Goal: Task Accomplishment & Management: Manage account settings

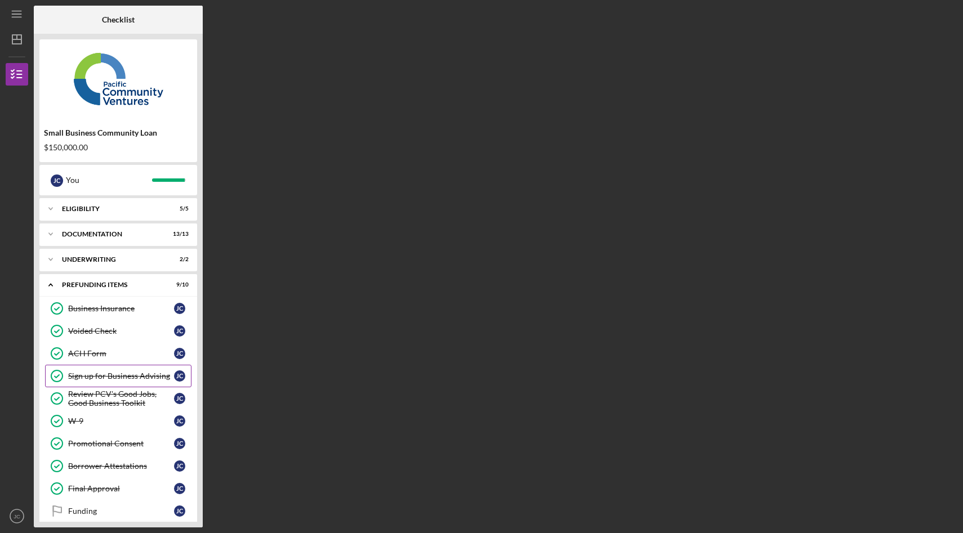
scroll to position [12, 0]
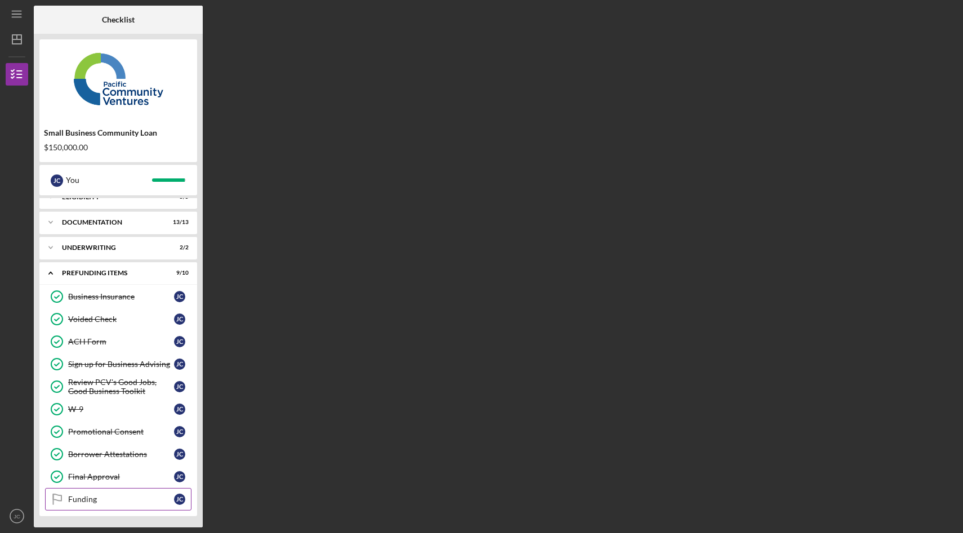
click at [124, 498] on div "Funding" at bounding box center [121, 499] width 106 height 9
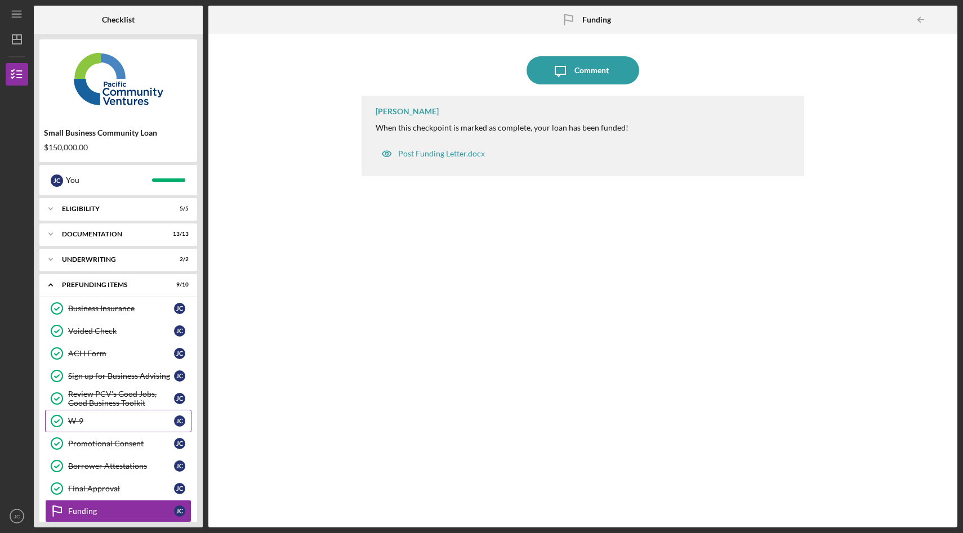
scroll to position [12, 0]
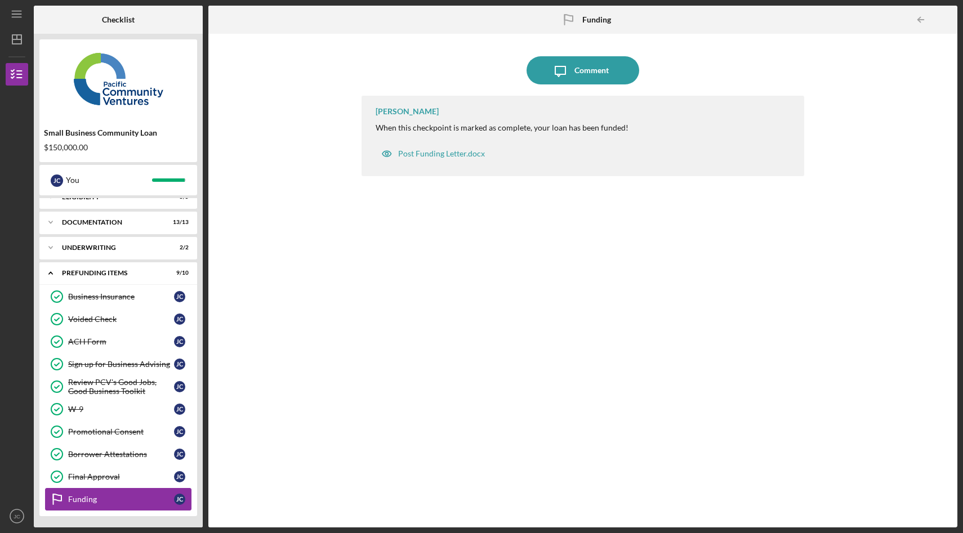
click at [106, 502] on div "Funding" at bounding box center [121, 499] width 106 height 9
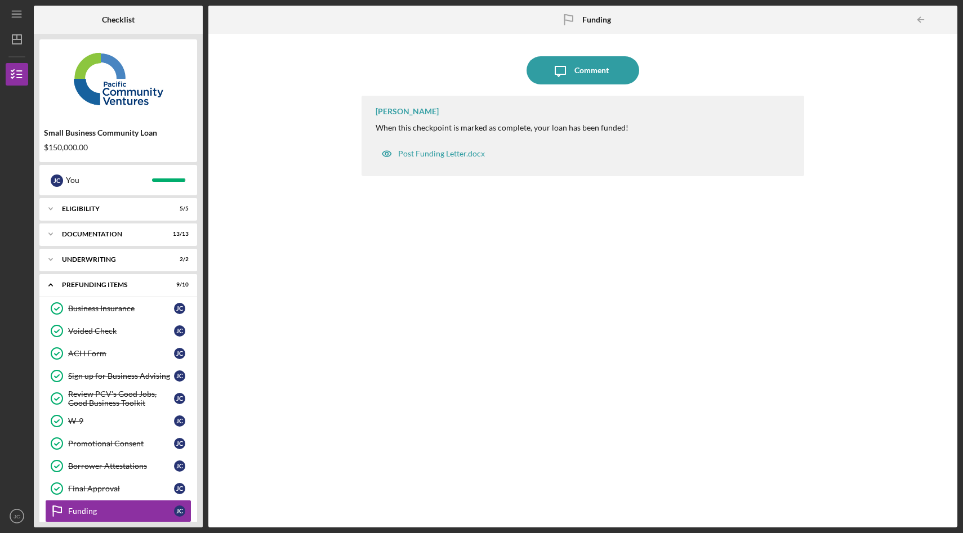
click at [345, 372] on div "Icon/Message Comment Stephanie Simotas When this checkpoint is marked as comple…" at bounding box center [583, 280] width 738 height 483
click at [275, 338] on div "Icon/Message Comment Stephanie Simotas When this checkpoint is marked as comple…" at bounding box center [583, 280] width 738 height 483
